Goal: Check status: Check status

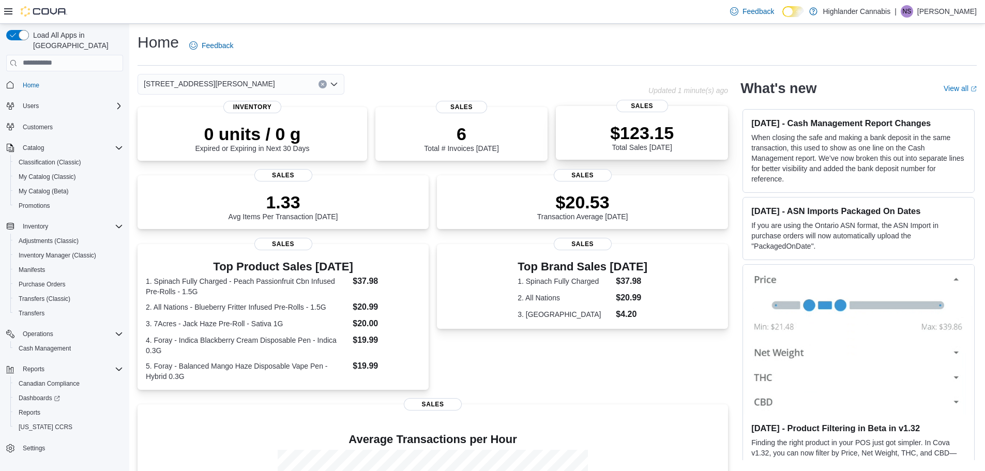
click at [600, 122] on div "$123.15 Total Sales Today" at bounding box center [642, 134] width 156 height 33
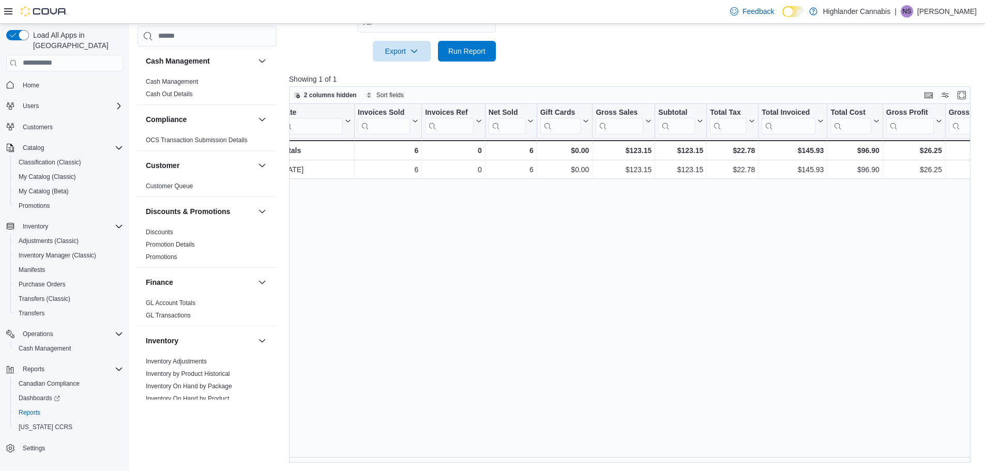
scroll to position [0, 13]
